Goal: Task Accomplishment & Management: Use online tool/utility

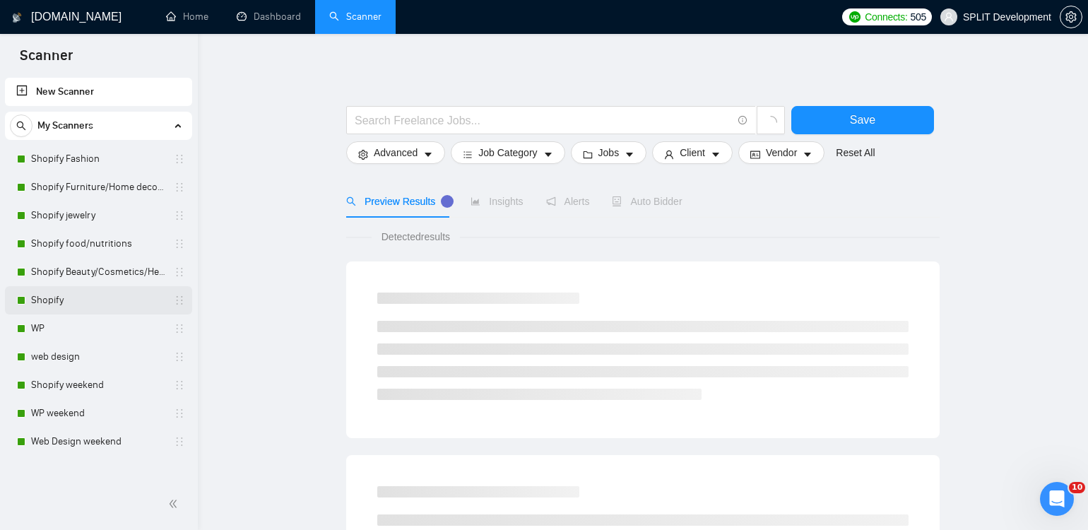
click at [81, 295] on link "Shopify" at bounding box center [98, 300] width 134 height 28
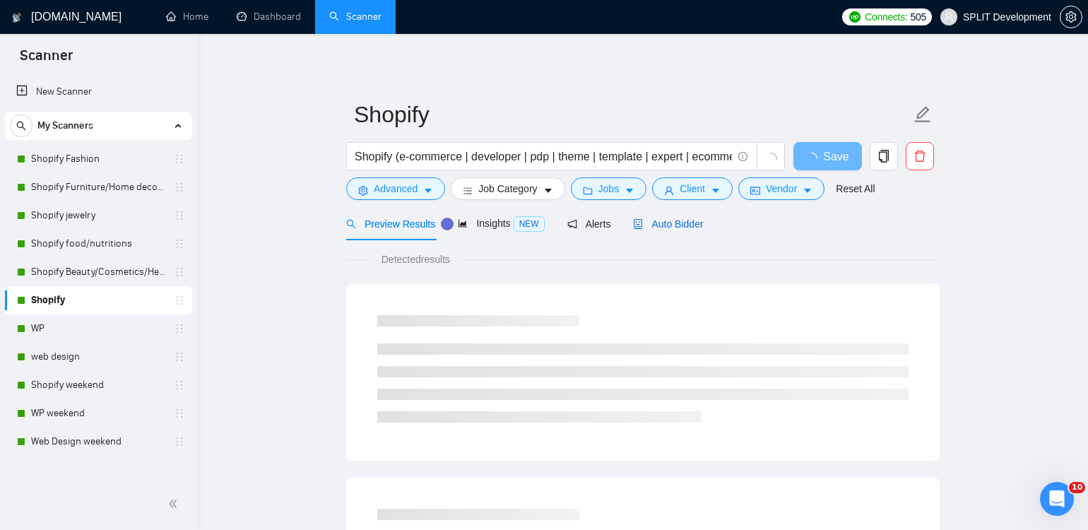
click at [676, 227] on span "Auto Bidder" at bounding box center [668, 223] width 70 height 11
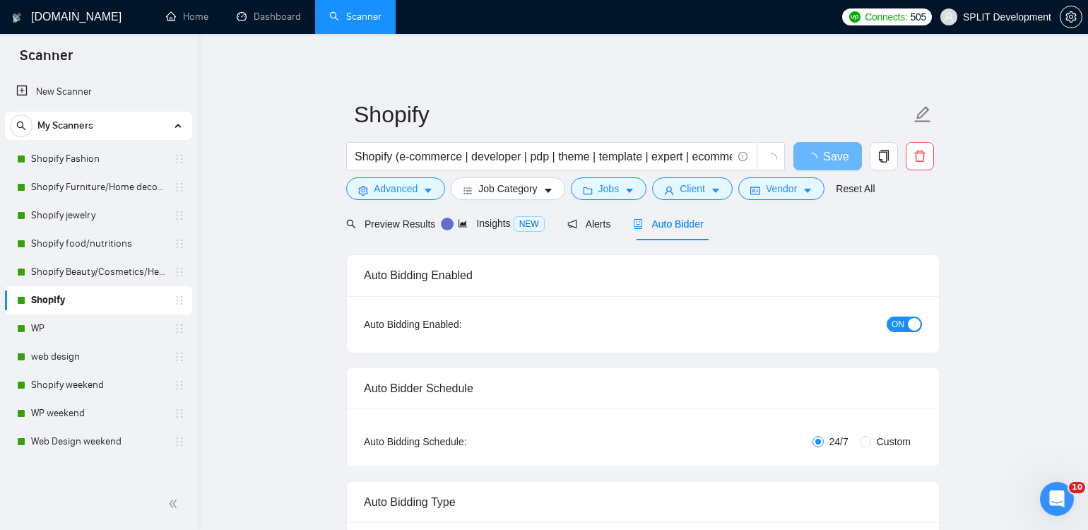
radio input "false"
radio input "true"
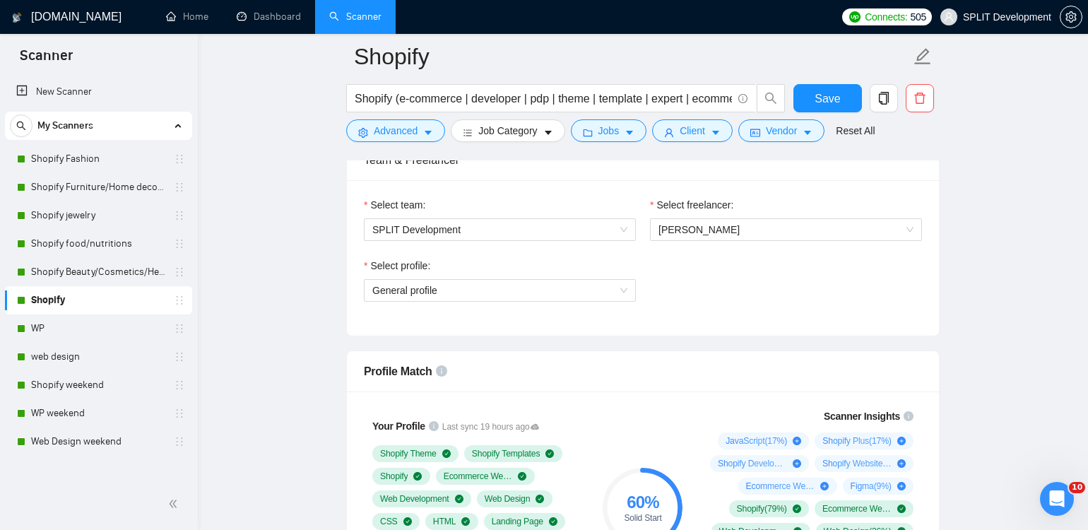
scroll to position [931, 0]
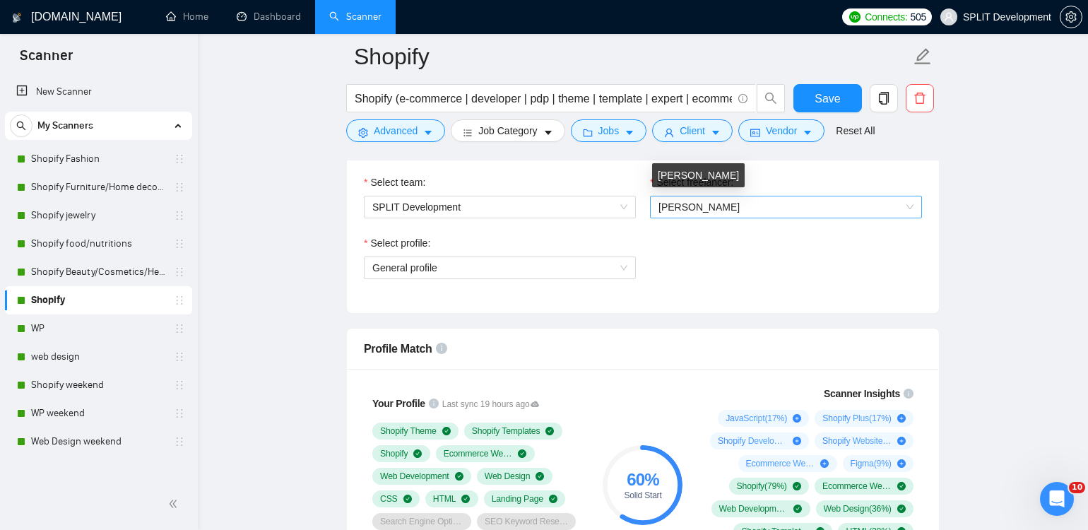
click at [698, 201] on span "[PERSON_NAME]" at bounding box center [699, 206] width 81 height 11
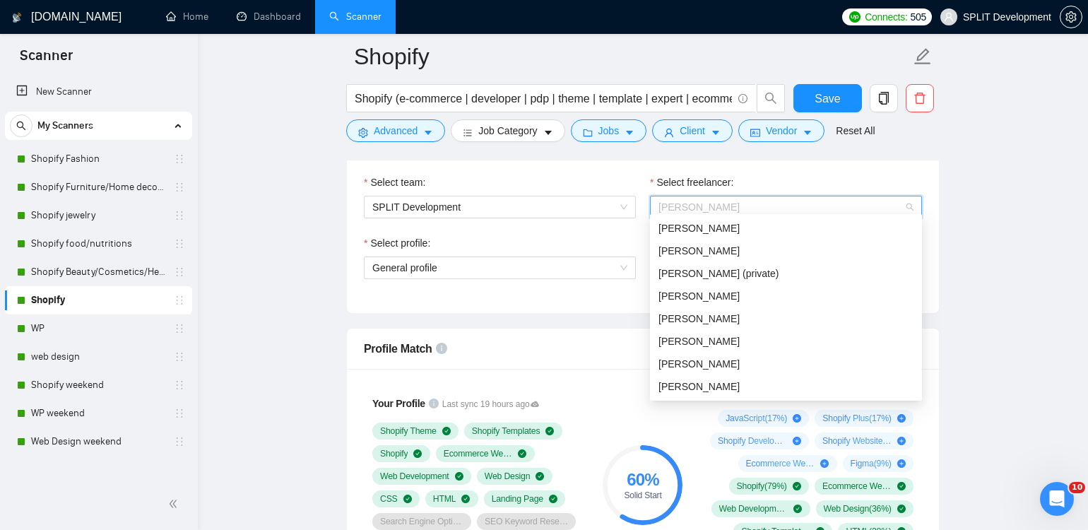
scroll to position [0, 0]
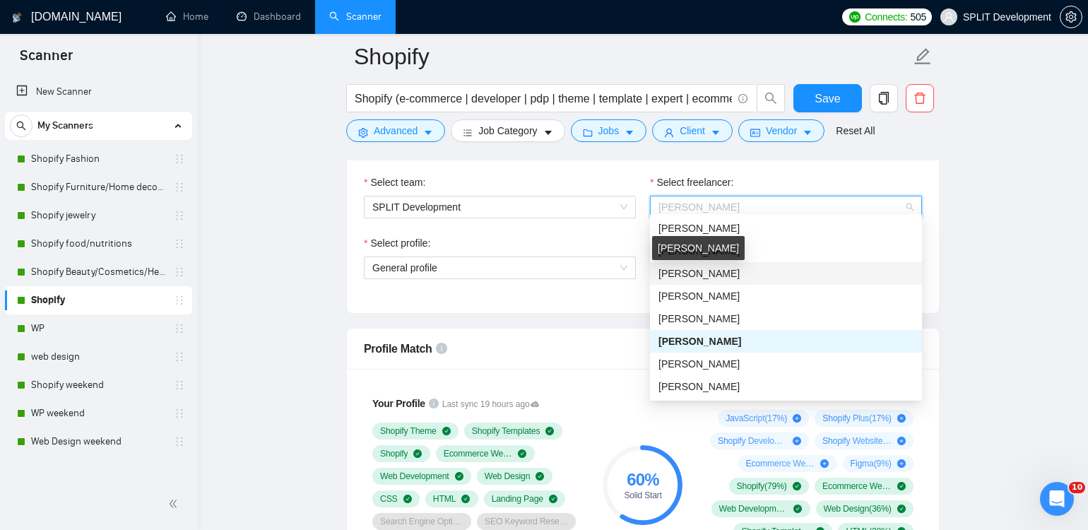
click at [724, 271] on span "[PERSON_NAME]" at bounding box center [699, 273] width 81 height 11
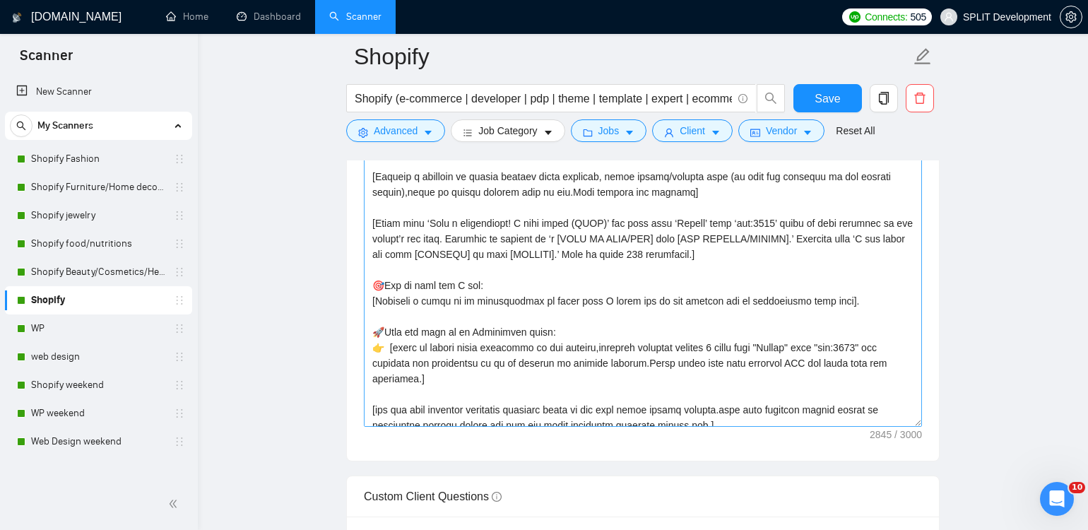
scroll to position [683, 0]
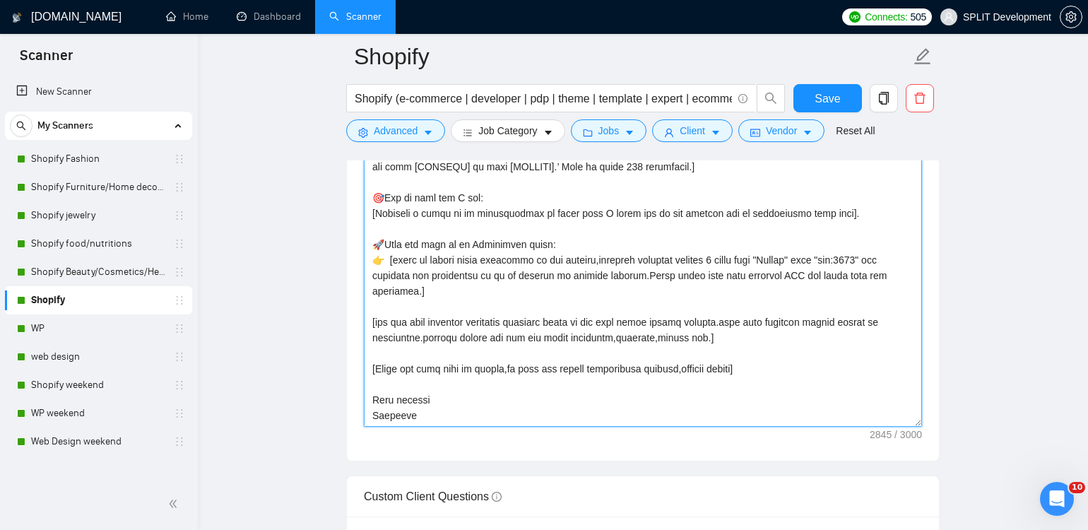
click at [383, 408] on textarea "Cover letter template:" at bounding box center [643, 268] width 558 height 318
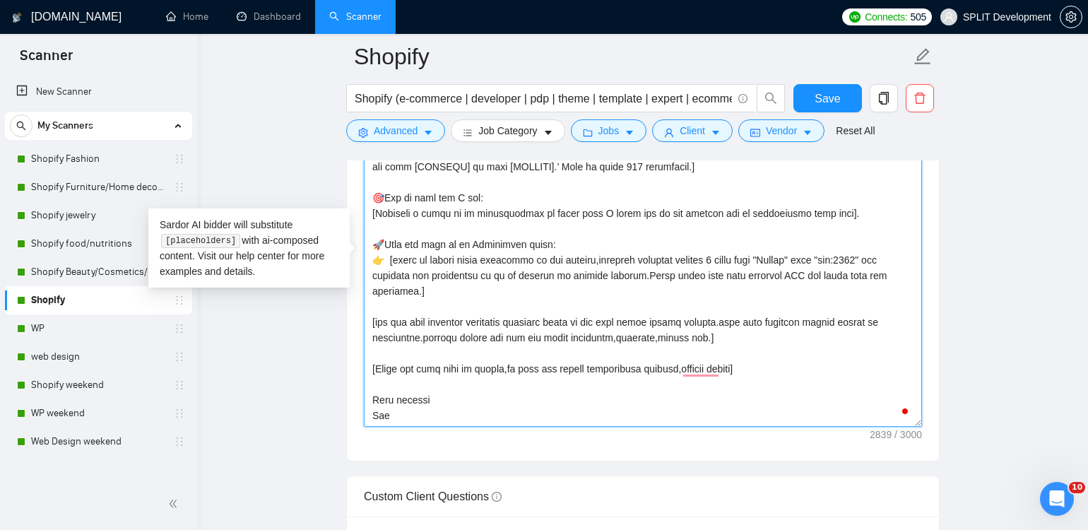
type textarea "[Folder= 1. CLNT: SimpleHuman|URL:https://[DOMAIN_NAME]/|Checkout+ShopifyFuncti…"
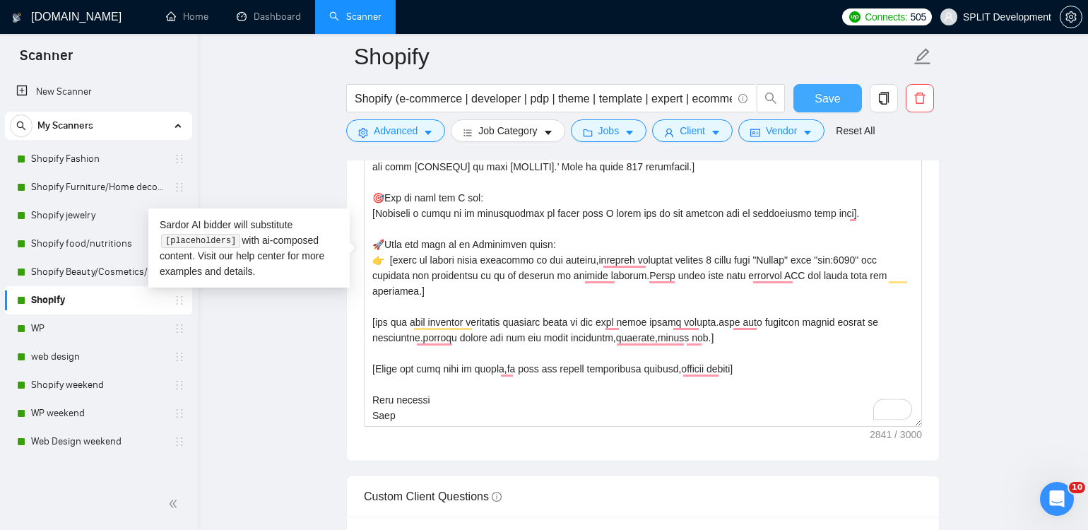
click at [826, 103] on span "Save" at bounding box center [827, 99] width 25 height 18
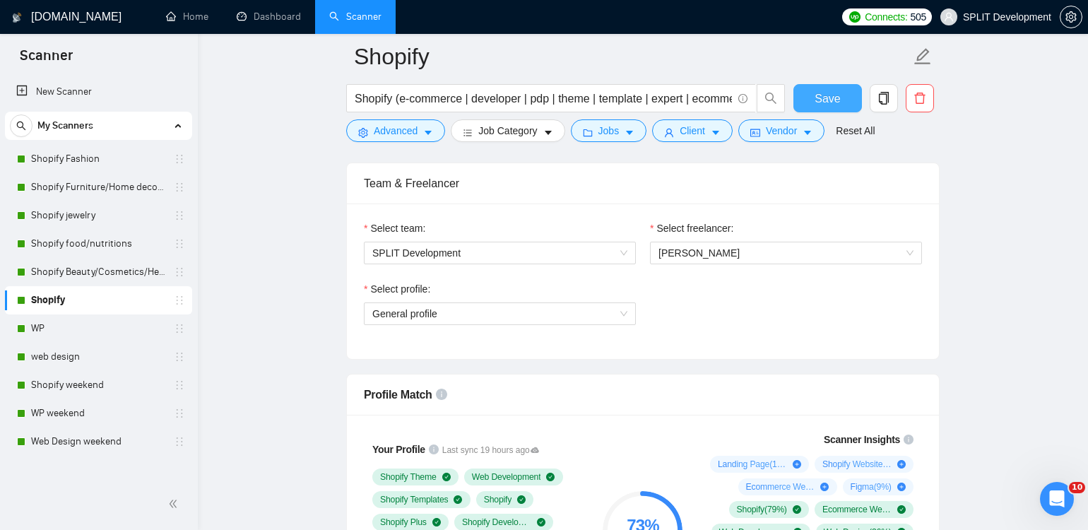
scroll to position [884, 0]
click at [693, 256] on span "[PERSON_NAME]" at bounding box center [786, 254] width 255 height 21
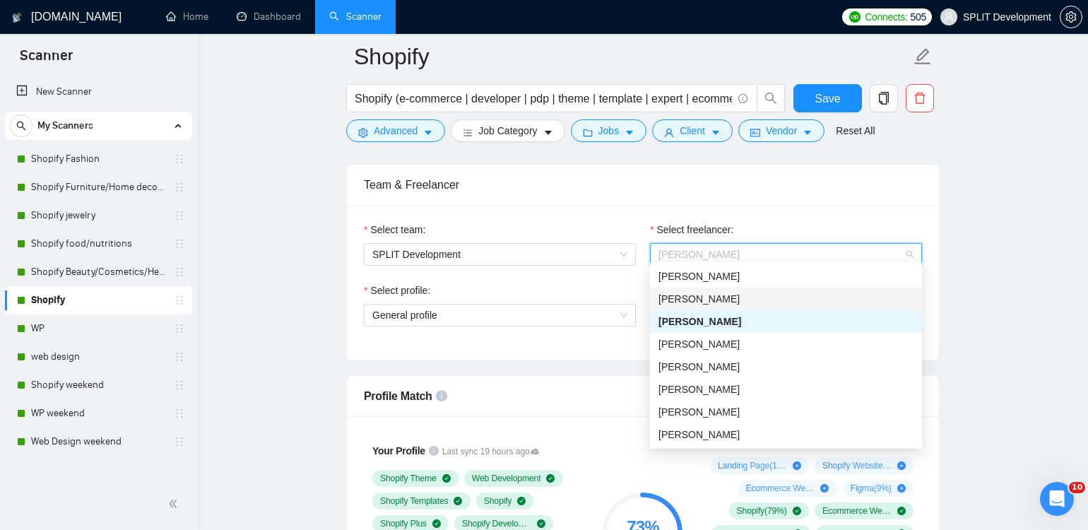
click at [701, 295] on span "[PERSON_NAME]" at bounding box center [699, 298] width 81 height 11
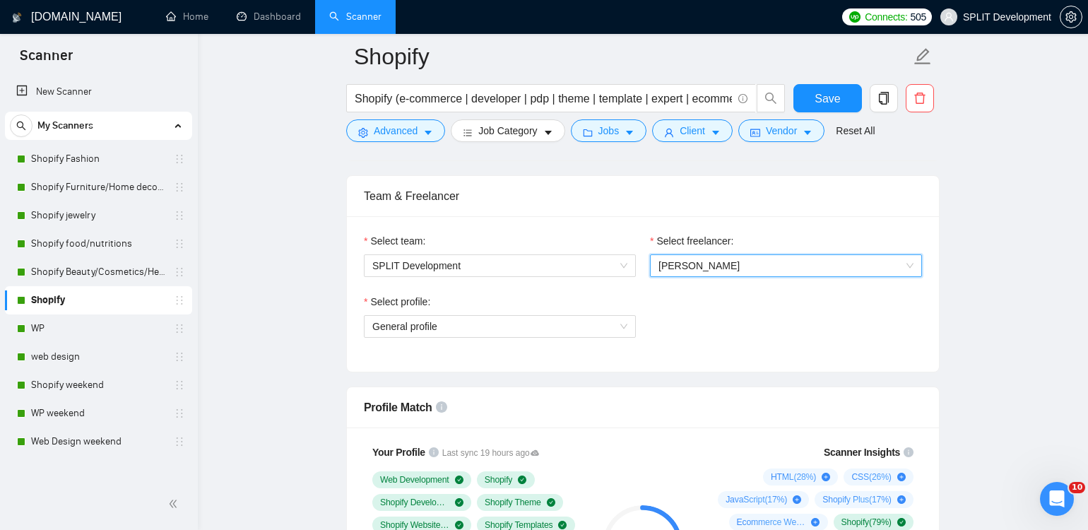
scroll to position [864, 0]
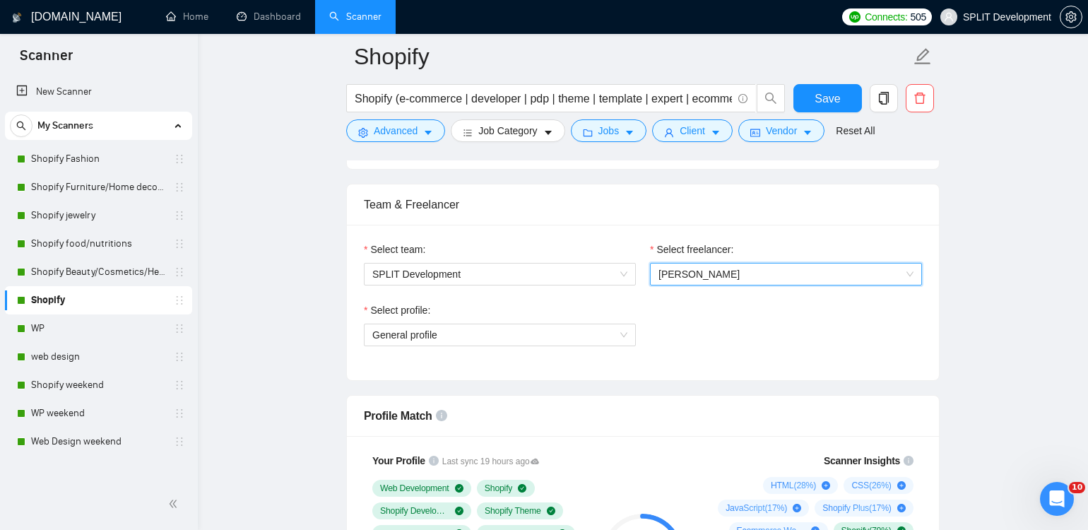
click at [854, 278] on span "[PERSON_NAME]" at bounding box center [786, 274] width 255 height 21
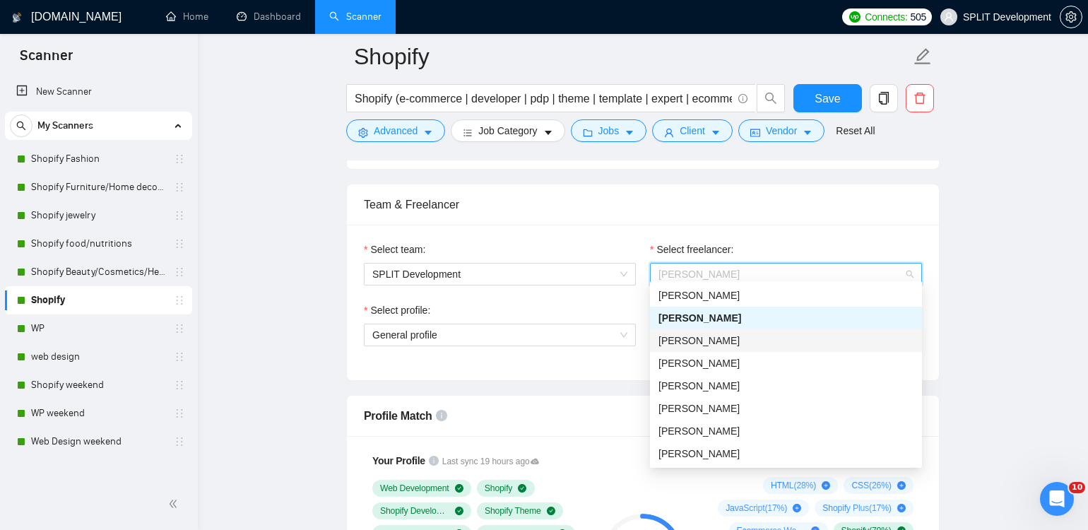
click at [834, 347] on div "[PERSON_NAME]" at bounding box center [786, 341] width 255 height 16
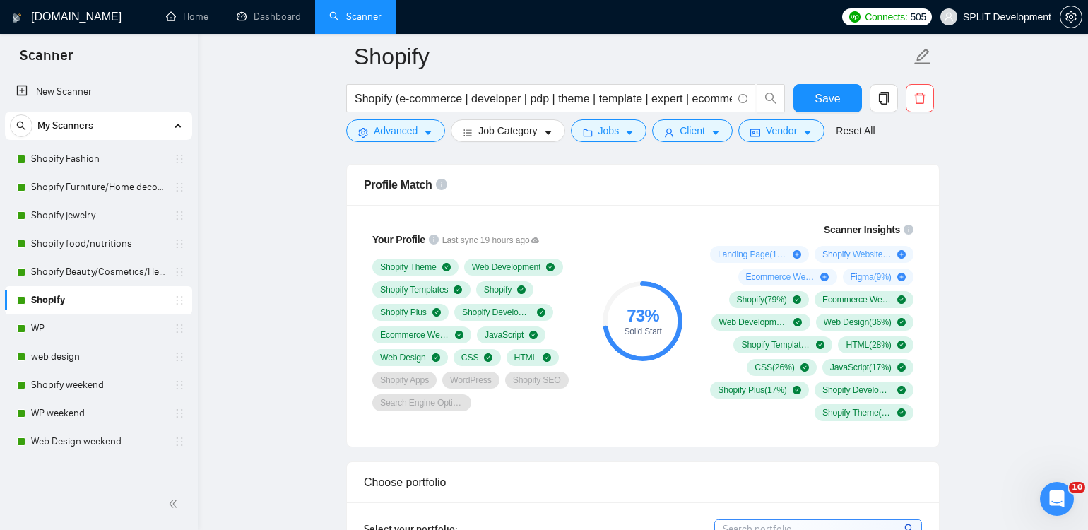
scroll to position [1096, 0]
click at [56, 326] on link "WP" at bounding box center [98, 328] width 134 height 28
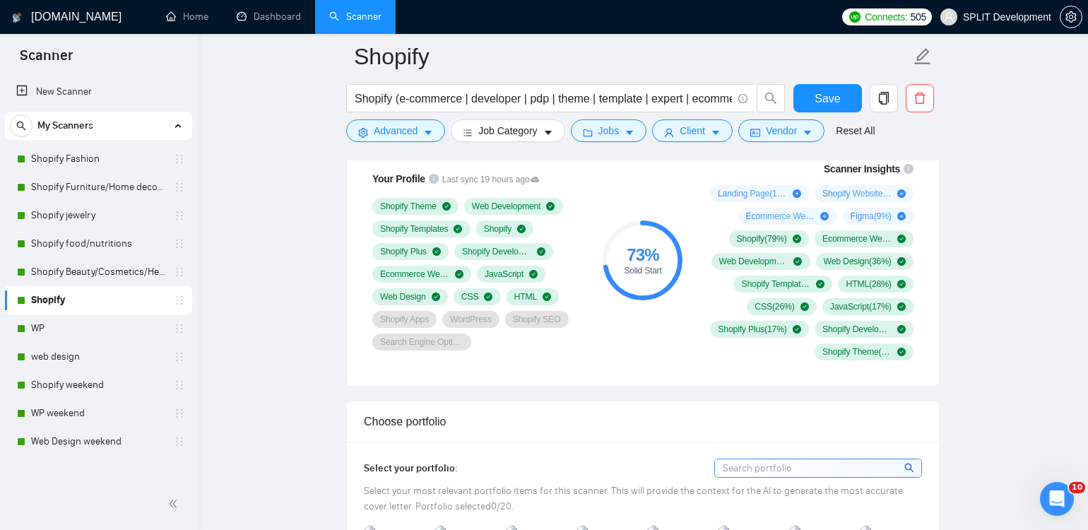
scroll to position [1198, 0]
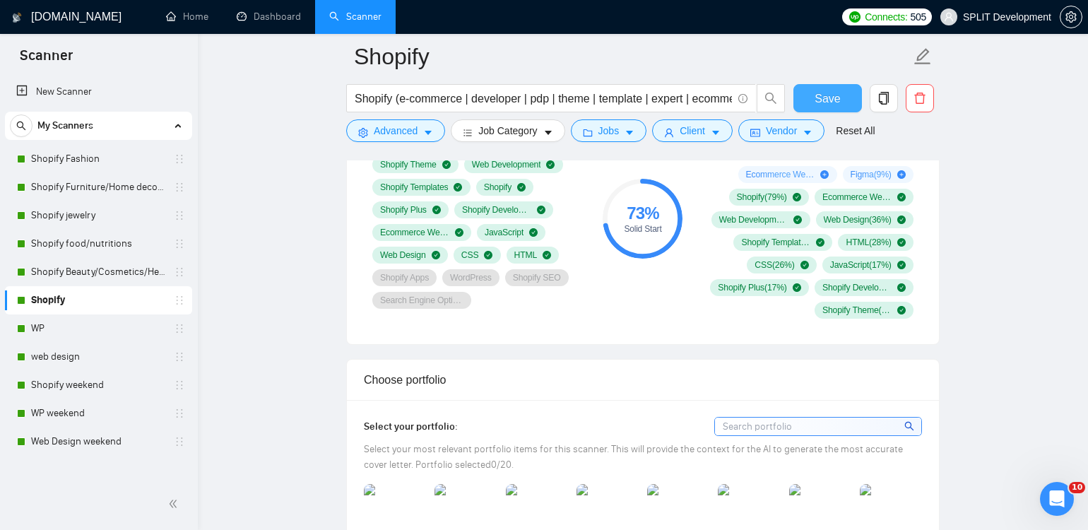
click at [832, 105] on span "Save" at bounding box center [827, 99] width 25 height 18
click at [74, 329] on link "WP" at bounding box center [98, 328] width 134 height 28
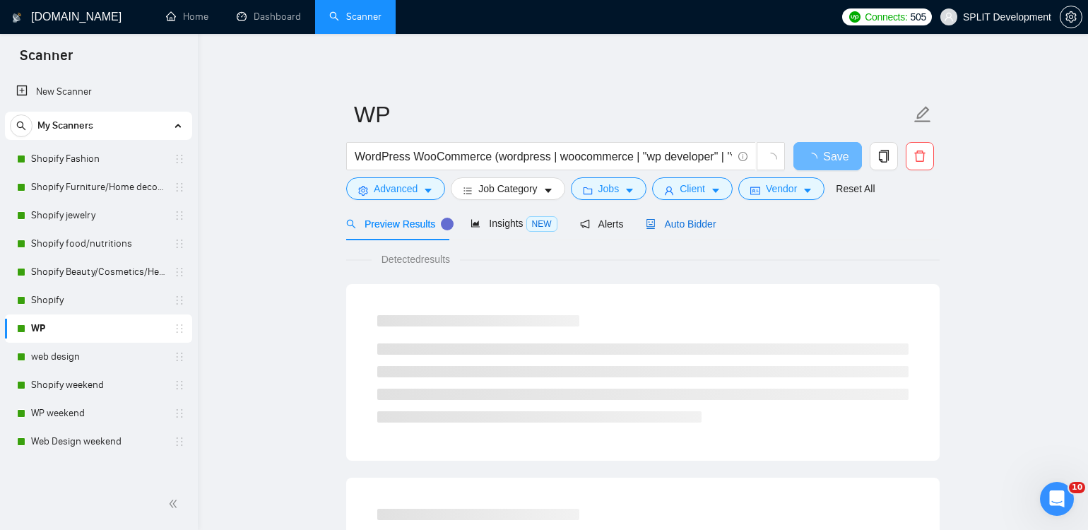
click at [701, 226] on span "Auto Bidder" at bounding box center [681, 223] width 70 height 11
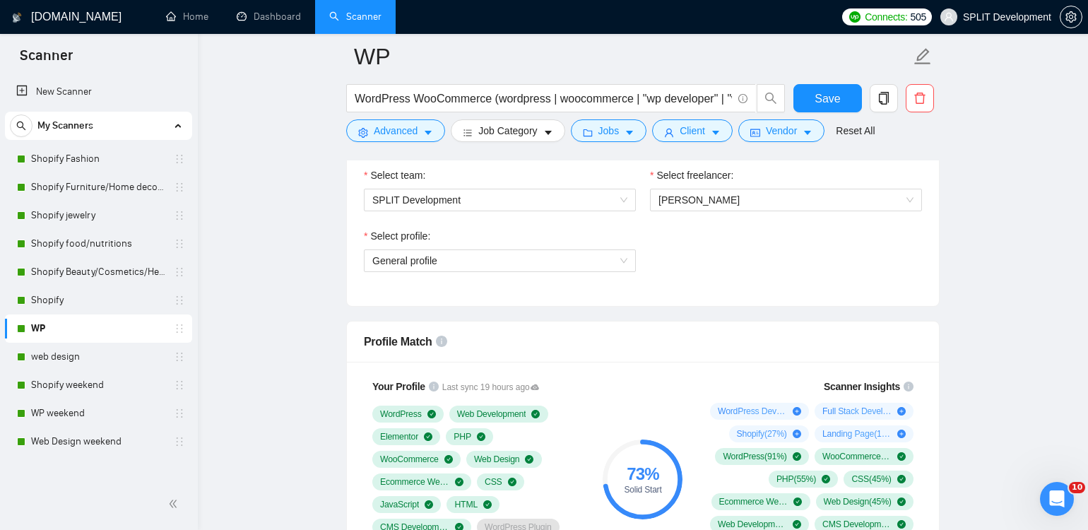
scroll to position [937, 0]
click at [722, 194] on span "[PERSON_NAME]" at bounding box center [786, 201] width 255 height 21
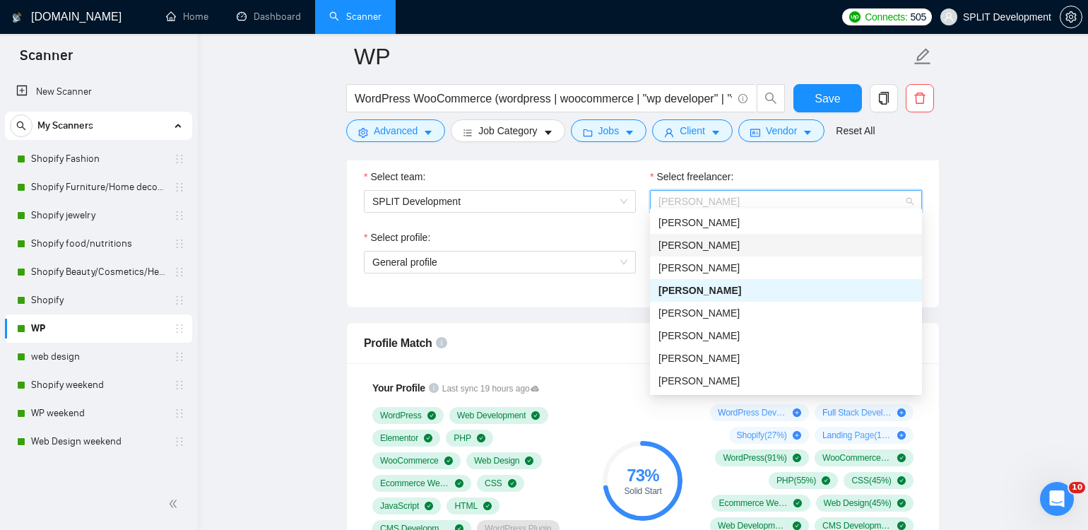
click at [804, 239] on div "[PERSON_NAME]" at bounding box center [786, 245] width 255 height 16
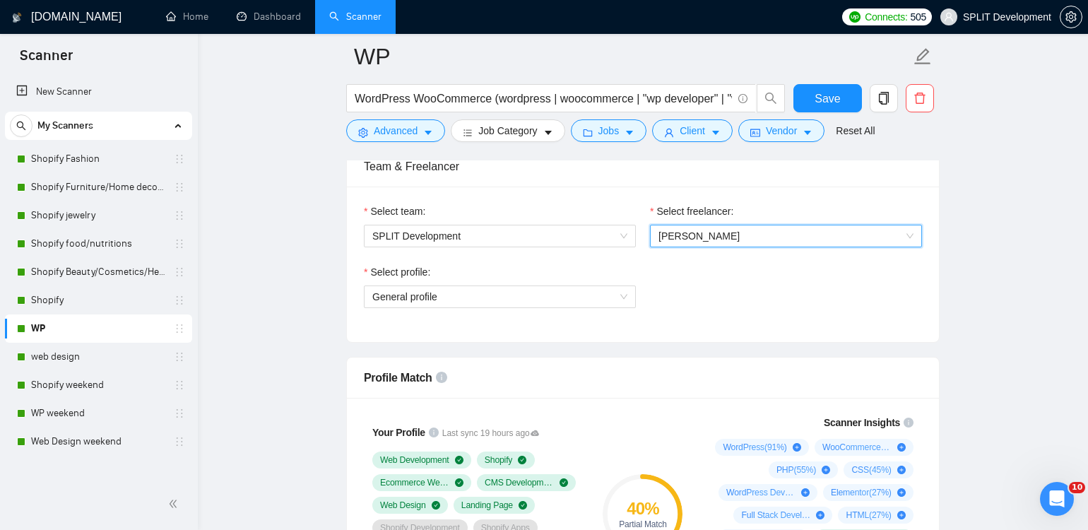
scroll to position [900, 0]
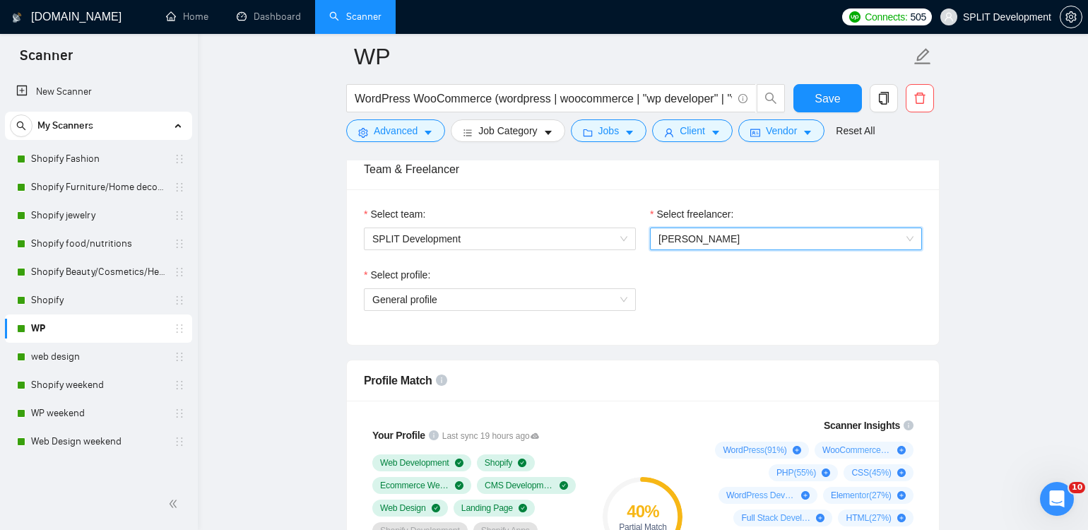
click at [733, 235] on span "[PERSON_NAME]" at bounding box center [786, 238] width 255 height 21
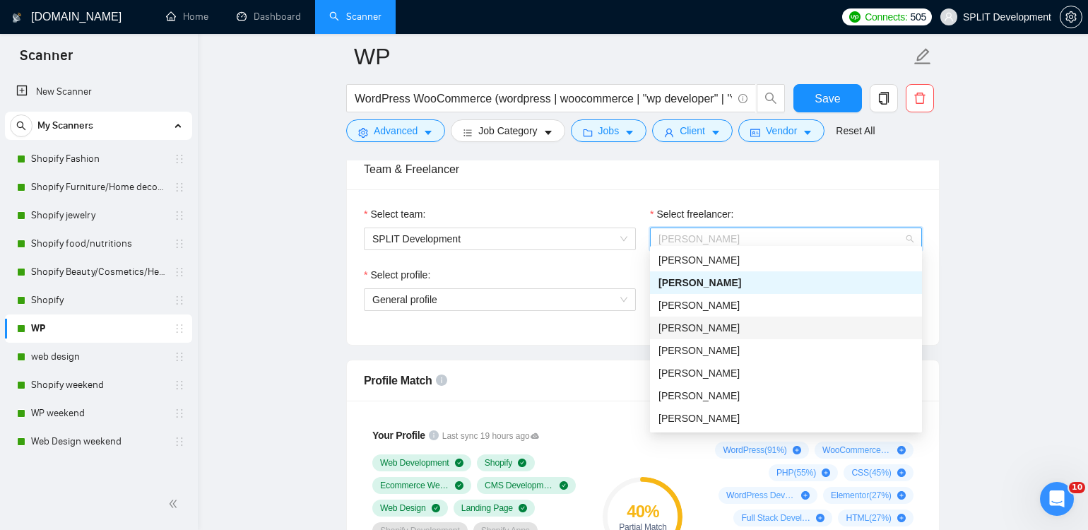
click at [739, 333] on div "[PERSON_NAME]" at bounding box center [786, 328] width 255 height 16
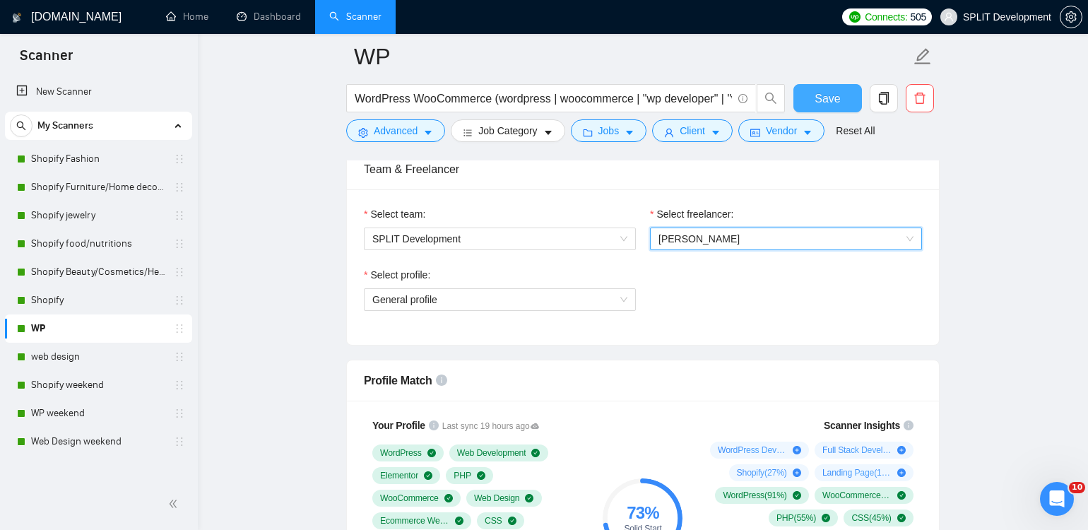
click at [818, 110] on button "Save" at bounding box center [828, 98] width 69 height 28
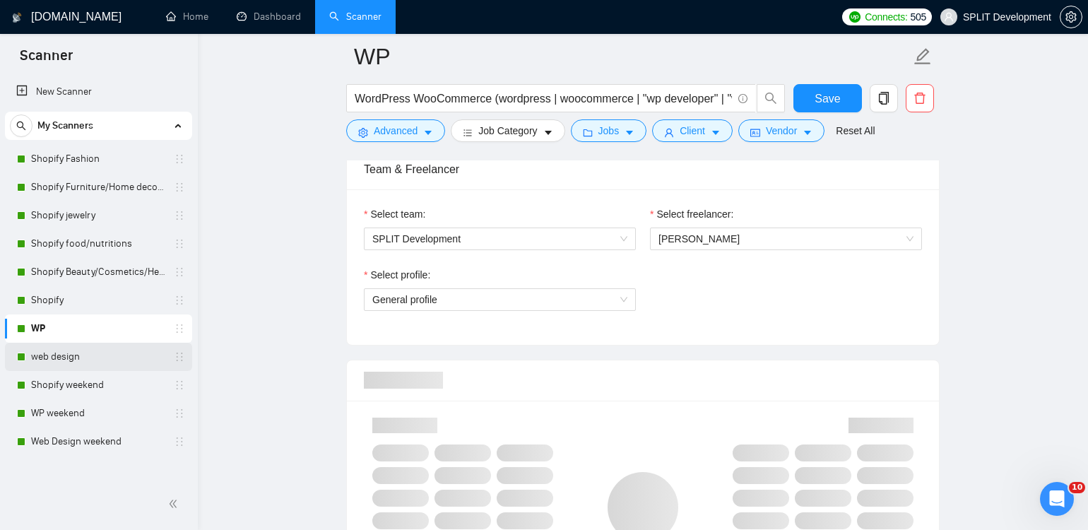
click at [62, 356] on link "web design" at bounding box center [98, 357] width 134 height 28
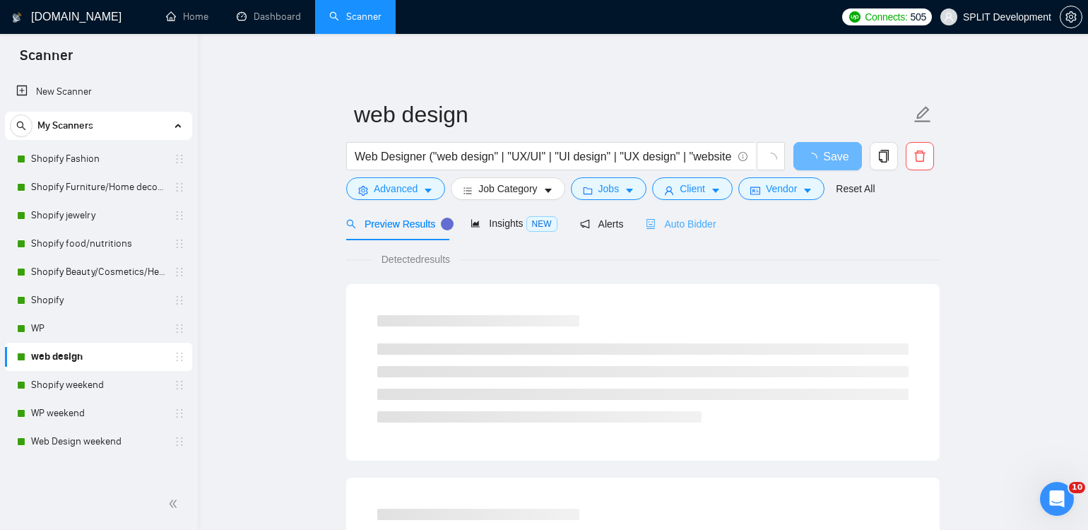
click at [702, 208] on div "Auto Bidder" at bounding box center [681, 223] width 70 height 33
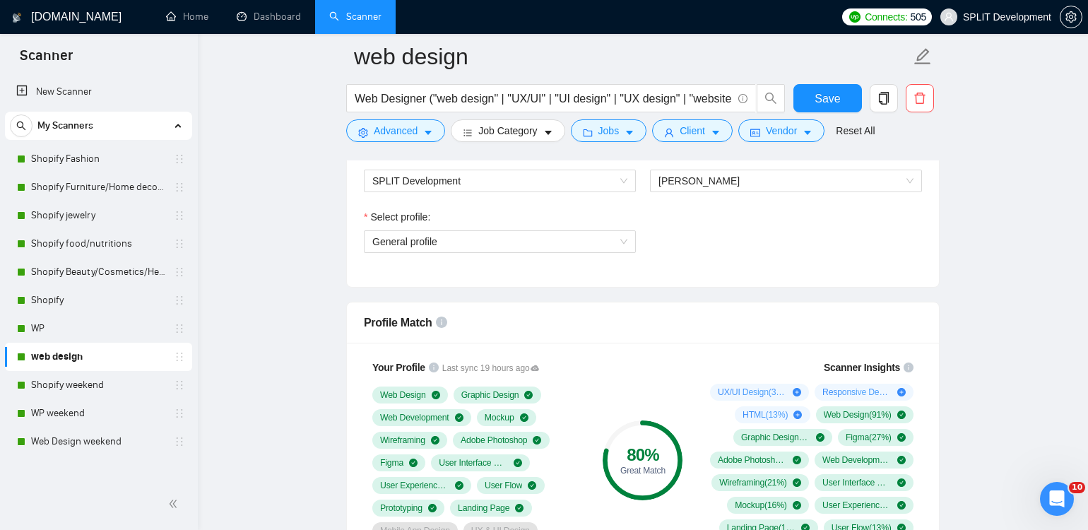
scroll to position [959, 0]
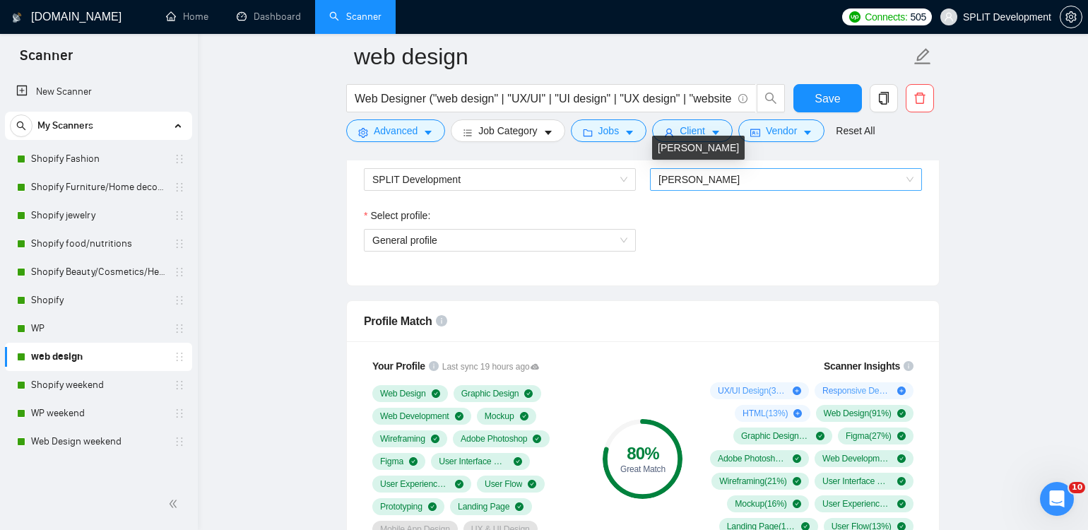
click at [718, 174] on span "[PERSON_NAME]" at bounding box center [699, 179] width 81 height 11
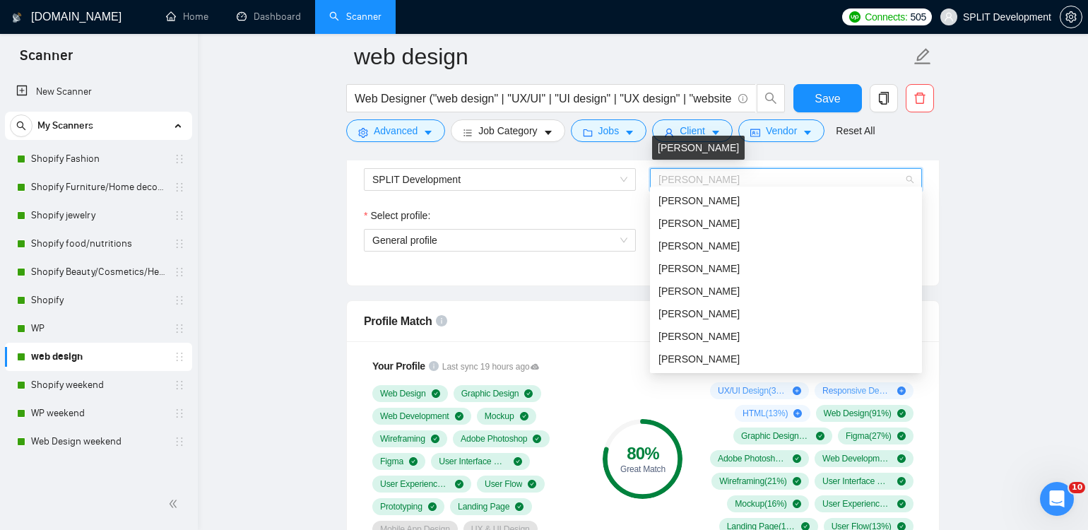
scroll to position [23, 0]
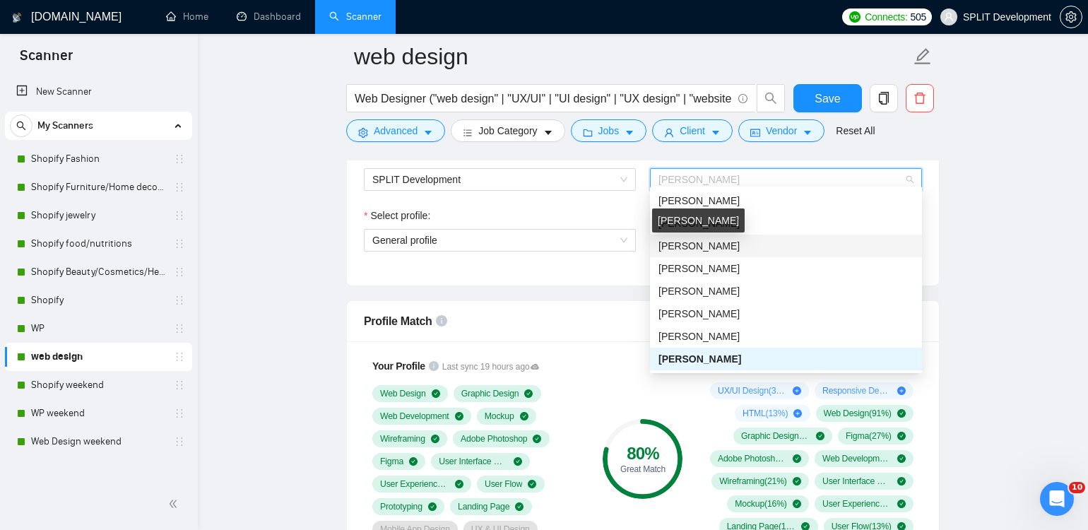
click at [717, 242] on span "[PERSON_NAME]" at bounding box center [699, 245] width 81 height 11
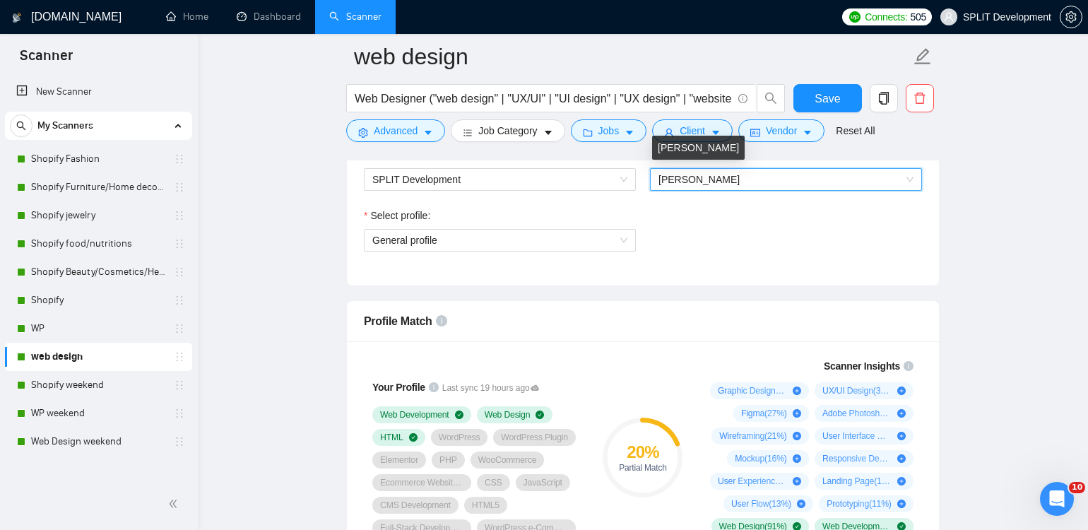
click at [711, 176] on span "[PERSON_NAME]" at bounding box center [699, 179] width 81 height 11
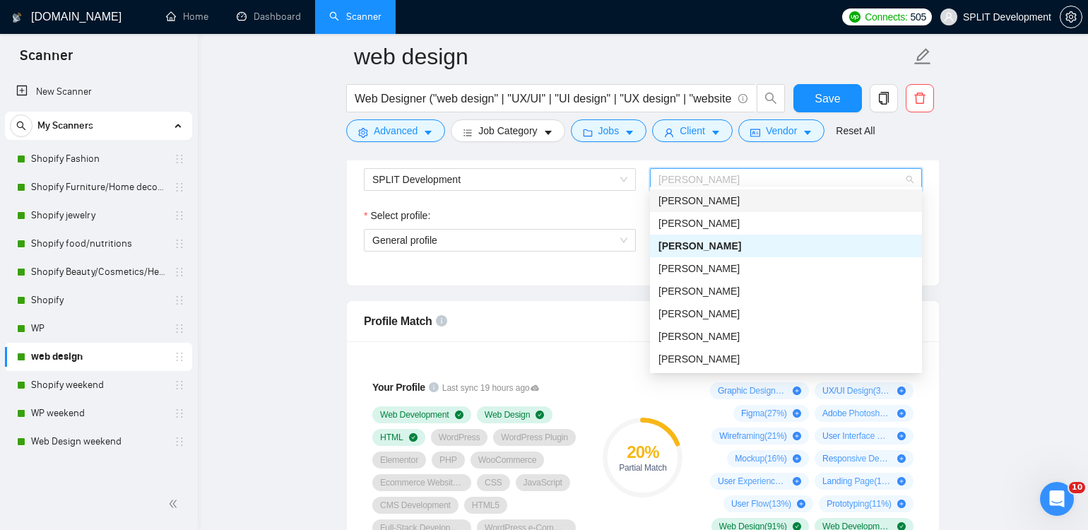
click at [717, 201] on div "[PERSON_NAME]" at bounding box center [786, 201] width 255 height 16
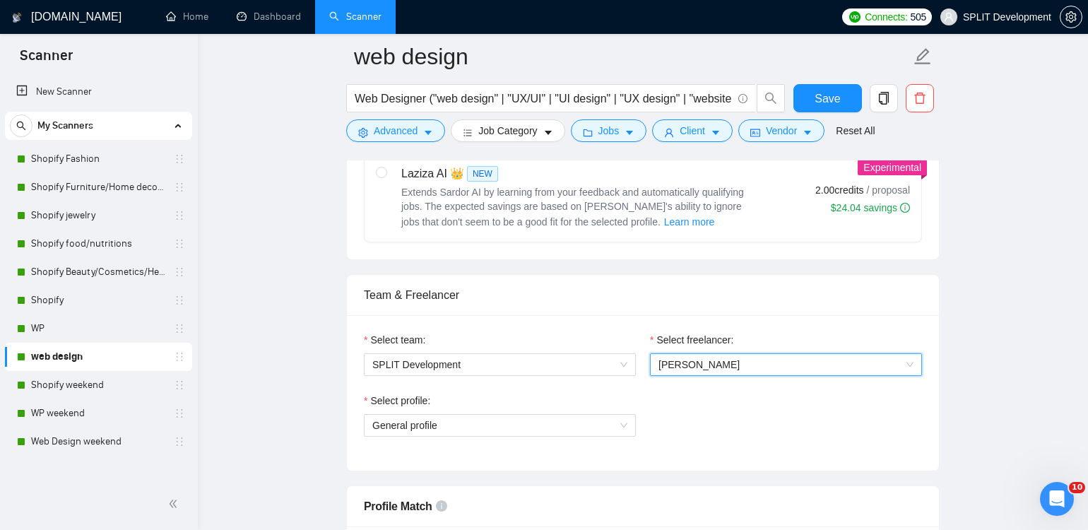
scroll to position [781, 0]
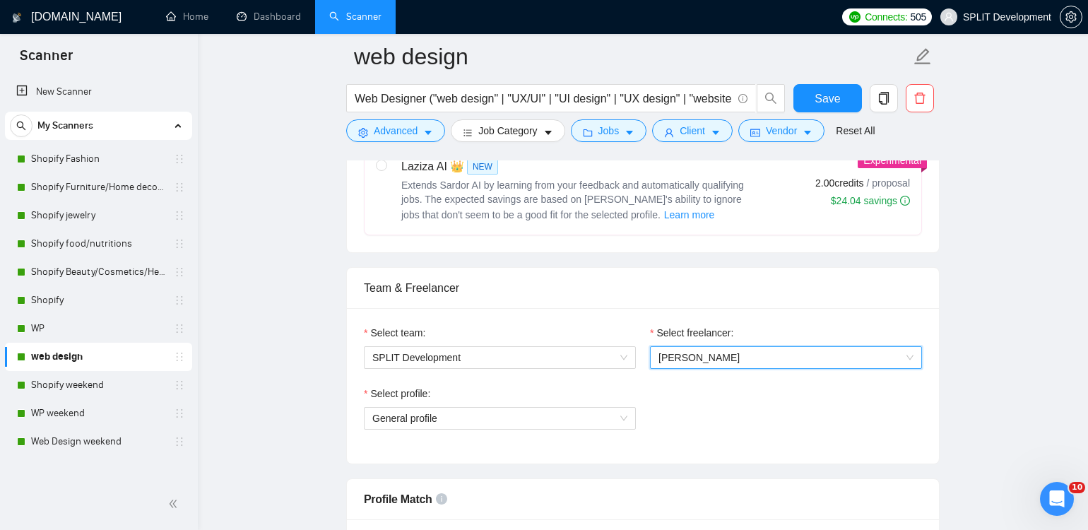
click at [751, 360] on span "[PERSON_NAME]" at bounding box center [786, 357] width 255 height 21
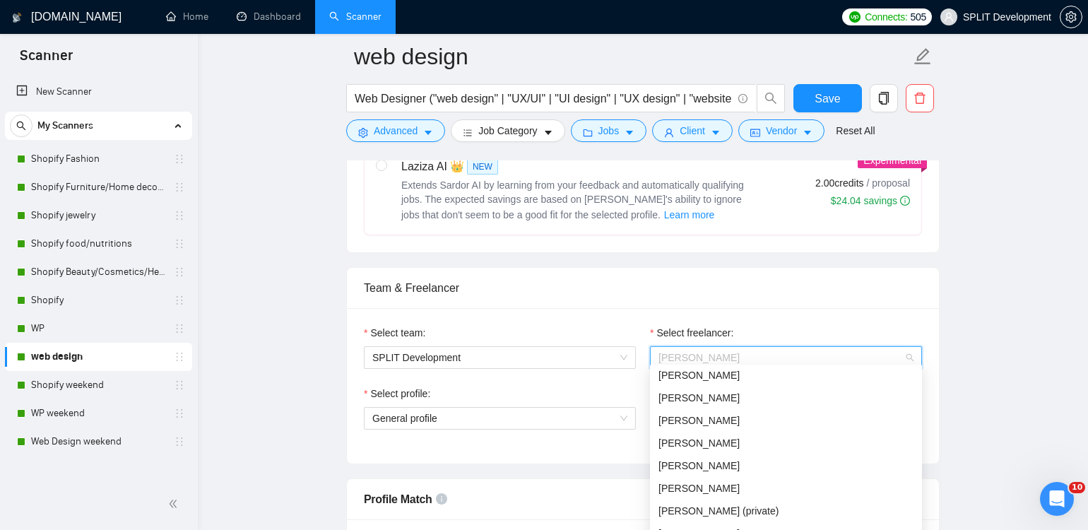
scroll to position [139, 0]
click at [734, 425] on span "[PERSON_NAME]" at bounding box center [699, 421] width 81 height 11
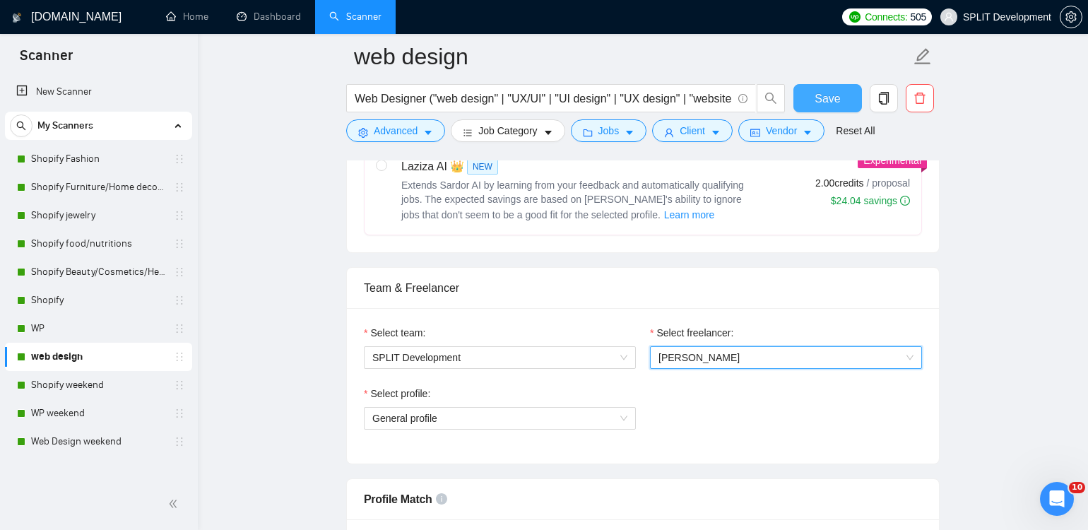
click at [828, 91] on span "Save" at bounding box center [827, 99] width 25 height 18
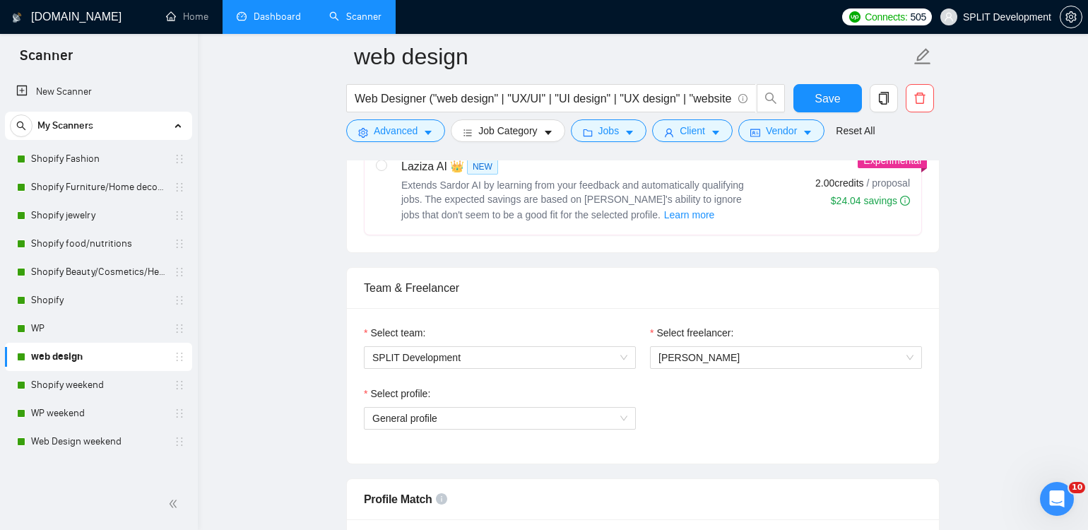
click at [278, 18] on link "Dashboard" at bounding box center [269, 17] width 64 height 12
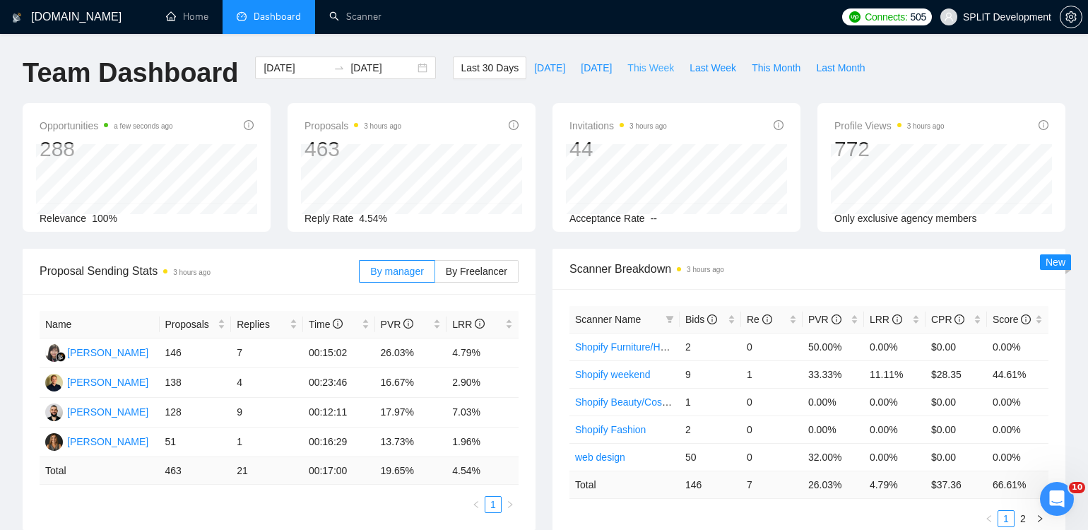
click at [654, 61] on span "This Week" at bounding box center [651, 68] width 47 height 16
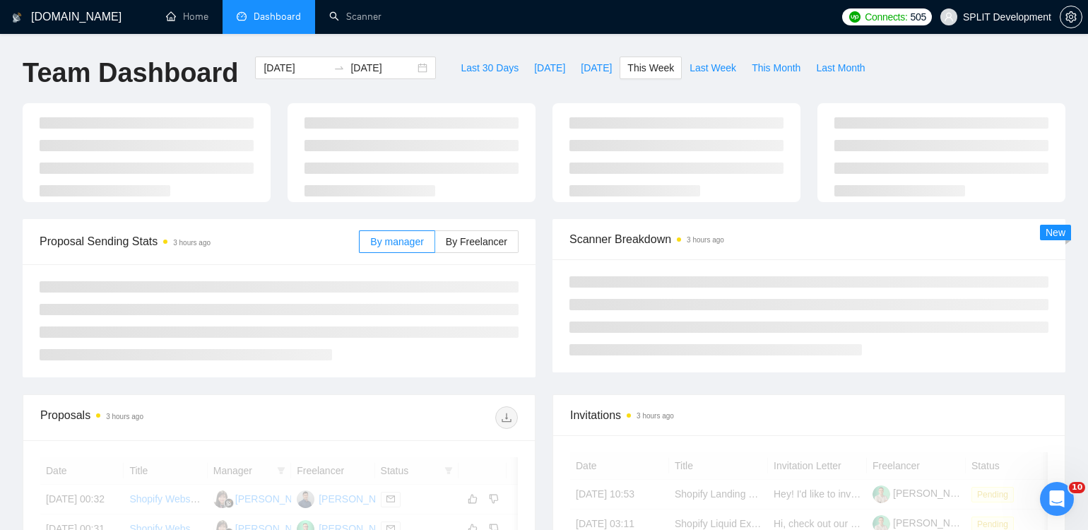
type input "[DATE]"
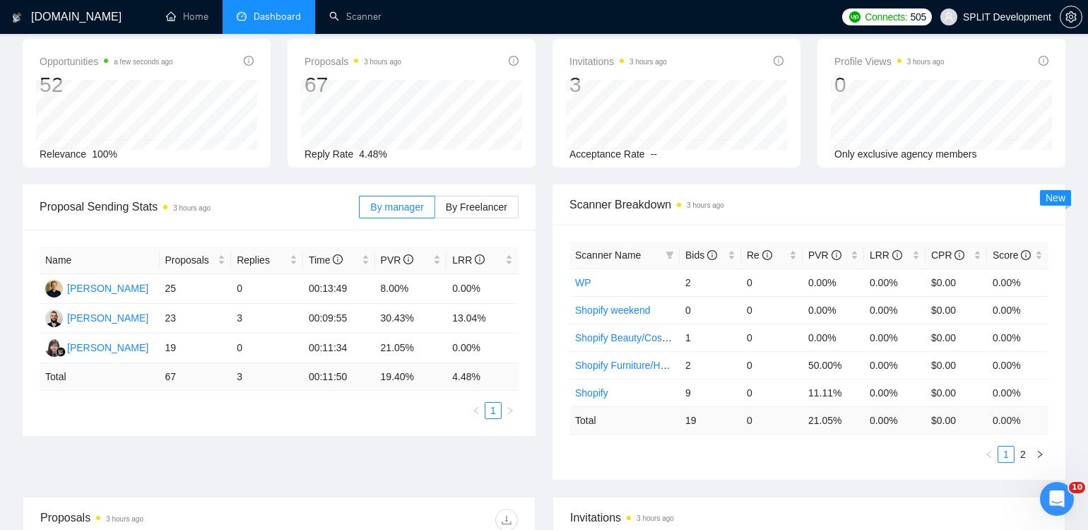
scroll to position [66, 0]
click at [546, 452] on div "Scanner Breakdown 3 hours ago Scanner Name Bids Re PVR LRR CPR Score WP 2 0 0.0…" at bounding box center [809, 330] width 530 height 295
click at [473, 206] on span "By Freelancer" at bounding box center [476, 205] width 61 height 11
click at [435, 209] on input "By Freelancer" at bounding box center [435, 209] width 0 height 0
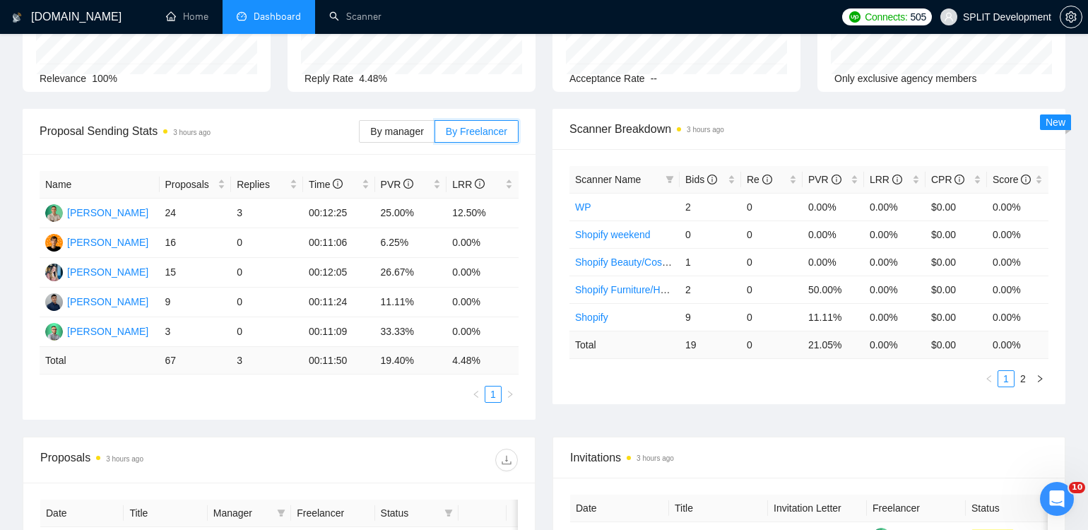
scroll to position [0, 0]
